Goal: Information Seeking & Learning: Learn about a topic

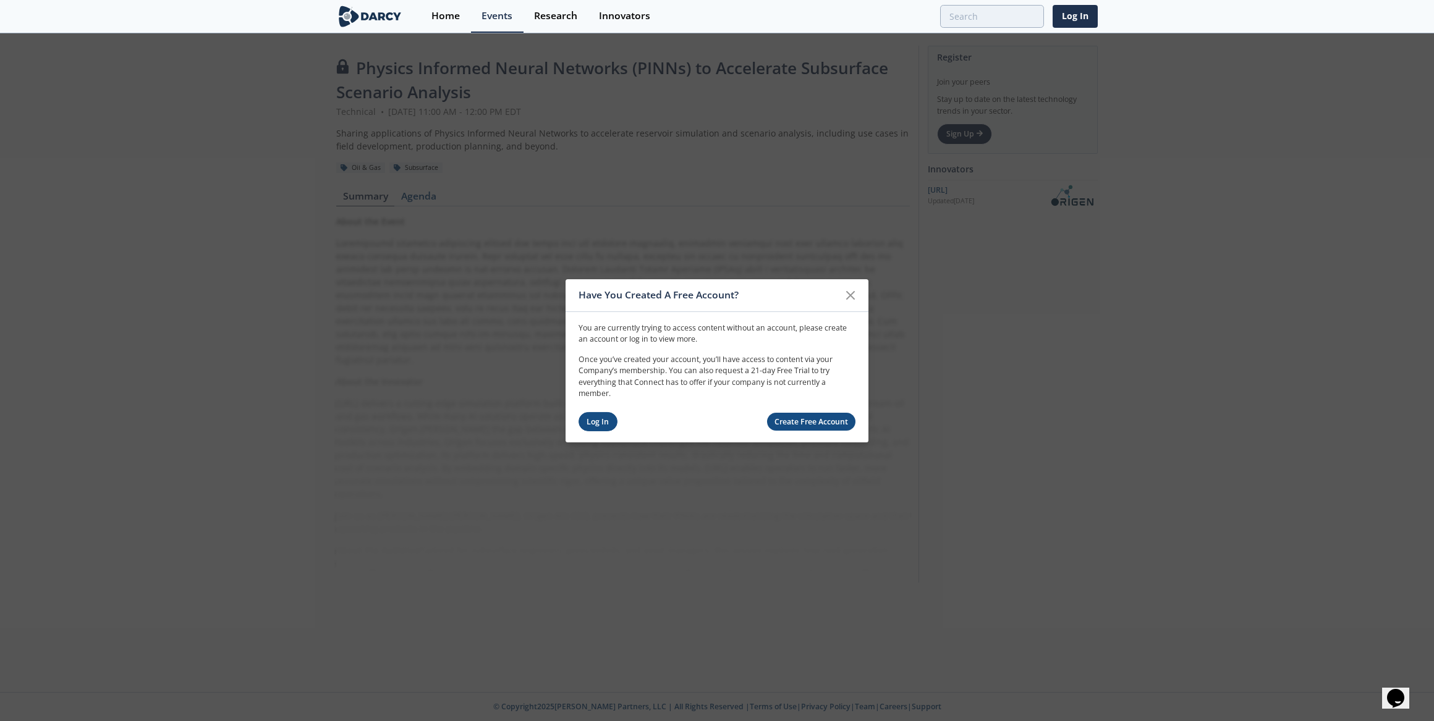
click at [585, 417] on link "Log In" at bounding box center [597, 421] width 39 height 19
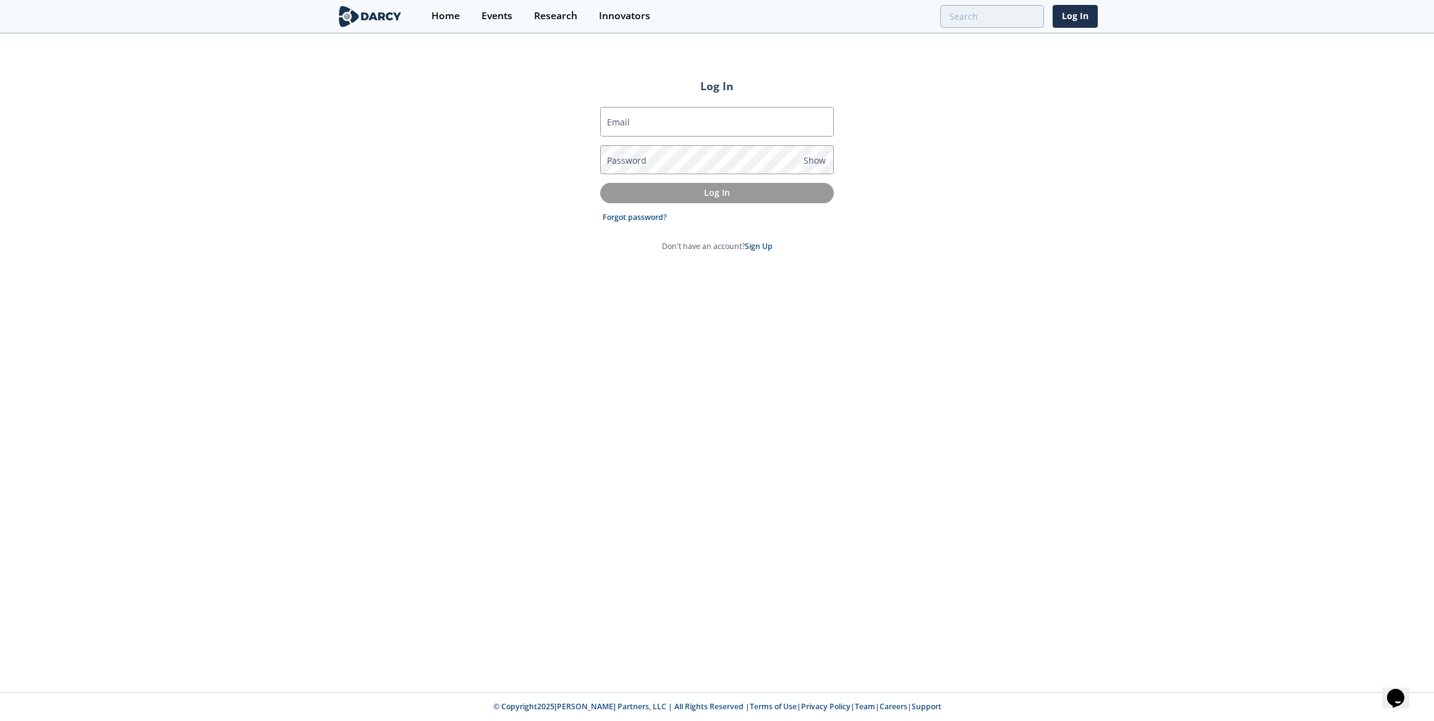
type input "[EMAIL_ADDRESS][DOMAIN_NAME]"
click at [774, 189] on p "Log In" at bounding box center [717, 192] width 216 height 13
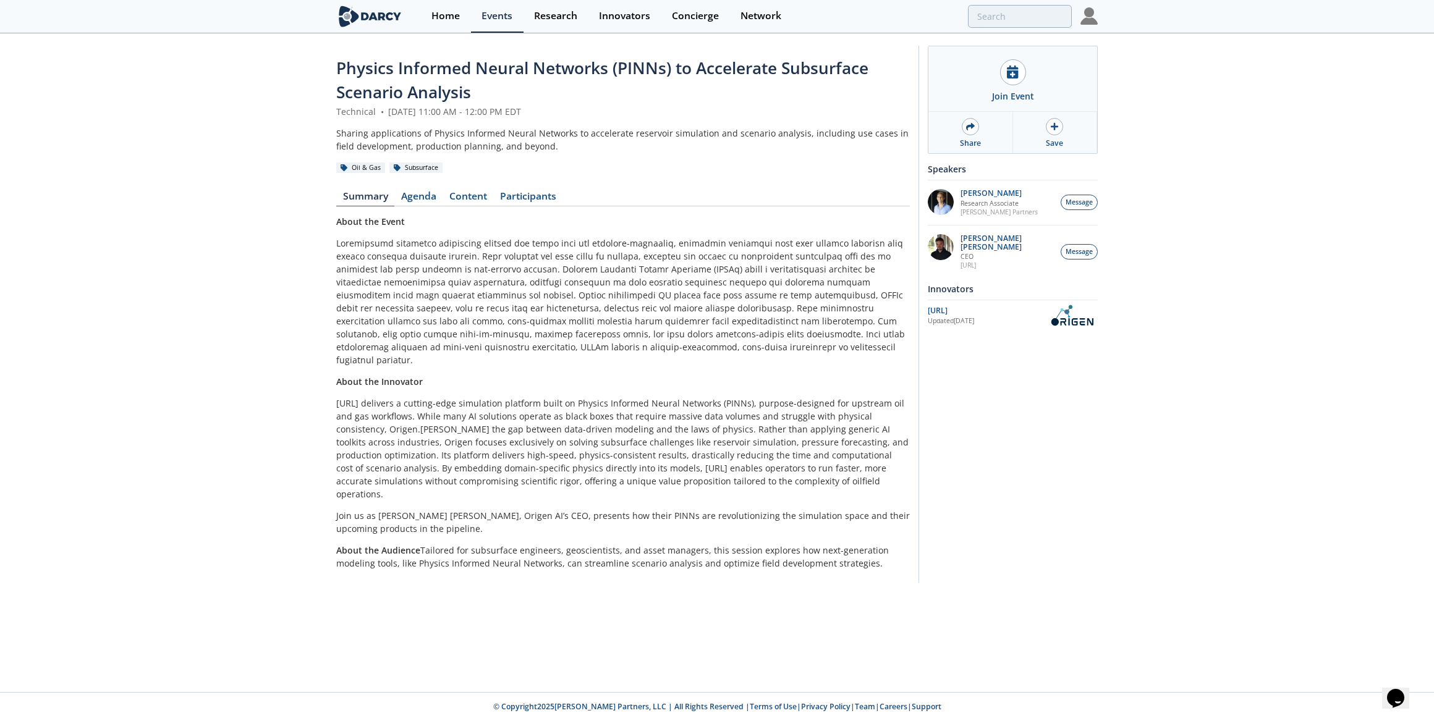
click at [1206, 164] on div "Physics Informed Neural Networks (PINNs) to Accelerate Subsurface Scenario Anal…" at bounding box center [717, 317] width 1434 height 565
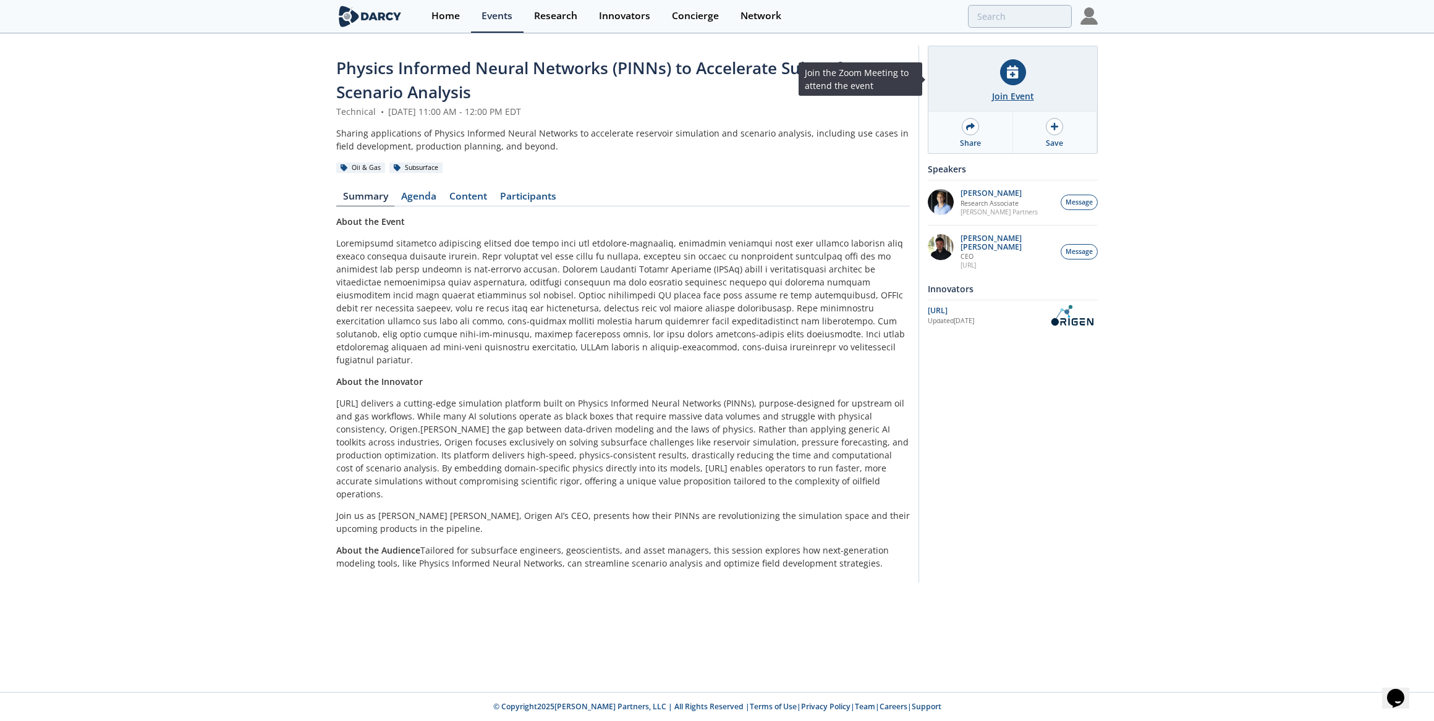
click at [1016, 67] on icon at bounding box center [1012, 72] width 11 height 13
